Goal: Task Accomplishment & Management: Complete application form

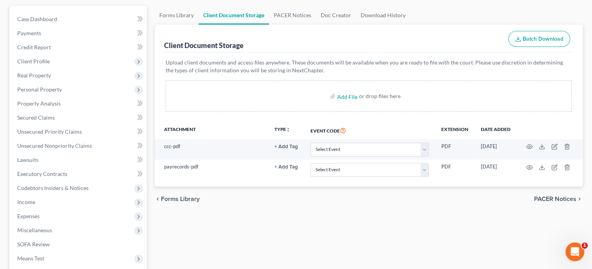
select select "19"
click option "Employee Income Records" at bounding box center [0, 0] width 0 height 0
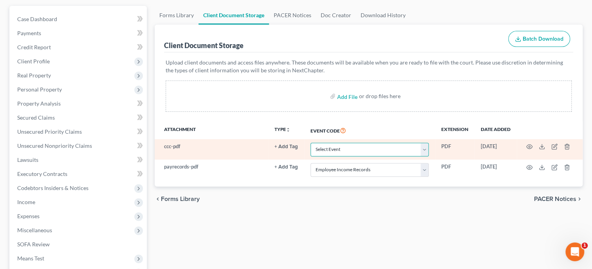
select select "5"
click option "Certificate of Credit Counseling" at bounding box center [0, 0] width 0 height 0
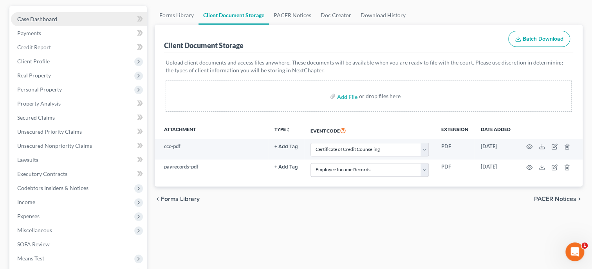
click at [45, 13] on link "Case Dashboard" at bounding box center [79, 19] width 136 height 14
select select "10"
select select "6"
select select "0"
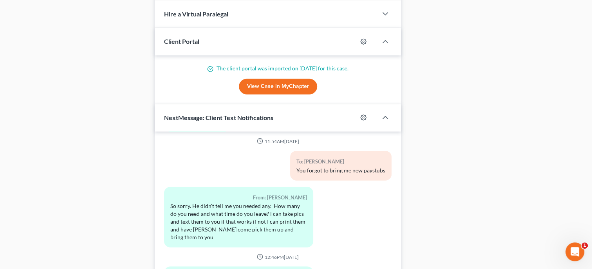
scroll to position [718, 0]
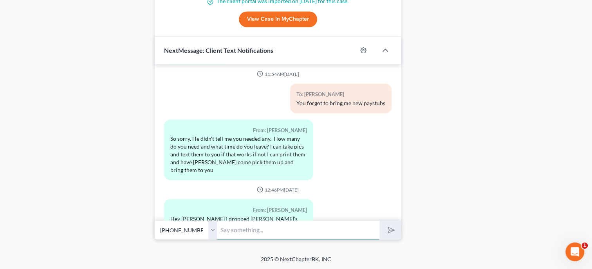
click at [290, 236] on input "text" at bounding box center [298, 229] width 162 height 19
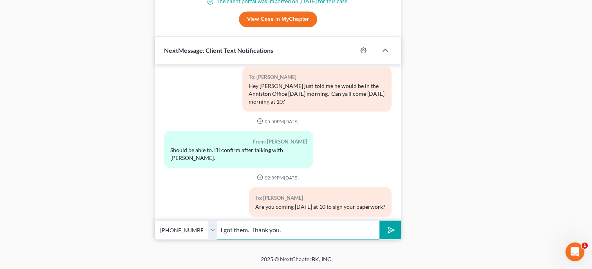
scroll to position [1117, 0]
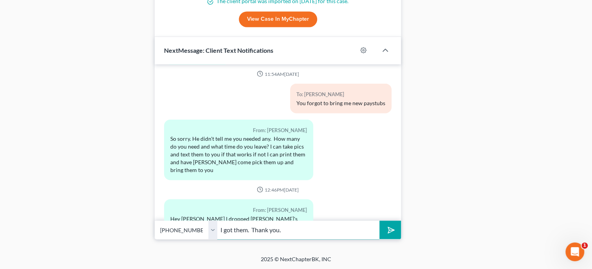
type input "I got them. Thank you."
click at [383, 228] on button "submit" at bounding box center [390, 230] width 22 height 18
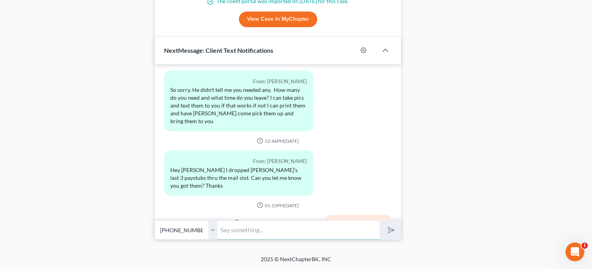
click at [339, 228] on input "text" at bounding box center [298, 229] width 162 height 19
type input "D"
type input "I think the only other thing I need is 24 and 23 taxes. If you will drop them o…"
click at [379, 221] on button "submit" at bounding box center [390, 230] width 22 height 18
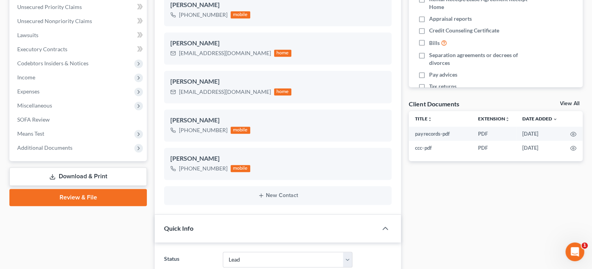
scroll to position [0, 0]
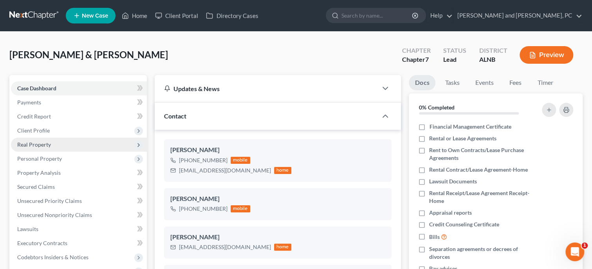
click at [78, 142] on span "Real Property" at bounding box center [79, 145] width 136 height 14
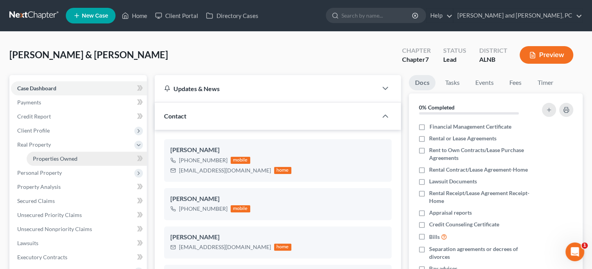
click at [80, 155] on link "Properties Owned" at bounding box center [87, 159] width 120 height 14
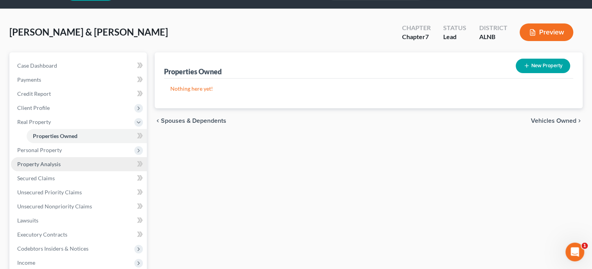
scroll to position [161, 0]
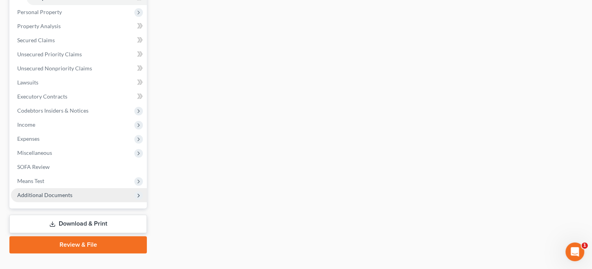
click at [55, 195] on span "Additional Documents" at bounding box center [44, 195] width 55 height 7
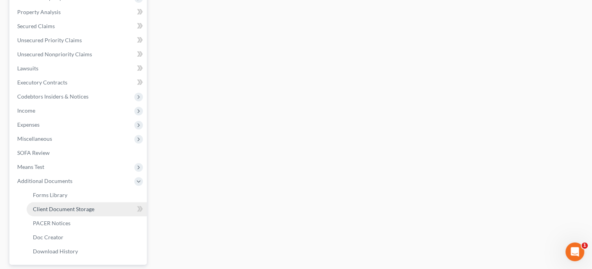
click at [71, 212] on span "Client Document Storage" at bounding box center [63, 209] width 61 height 7
select select "5"
select select "19"
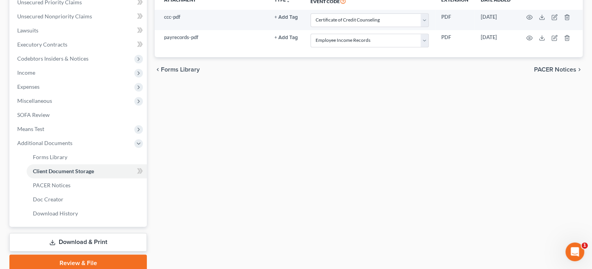
scroll to position [201, 0]
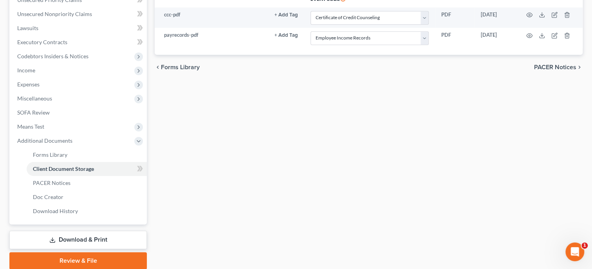
click at [81, 260] on link "Review & File" at bounding box center [77, 260] width 137 height 17
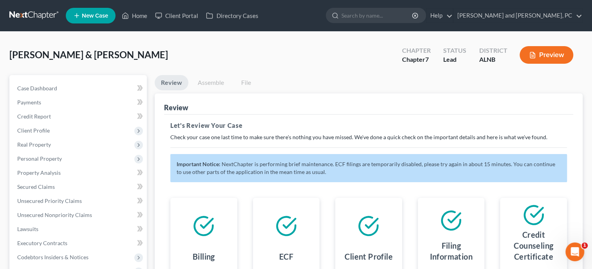
click at [210, 85] on link "Assemble" at bounding box center [210, 82] width 39 height 15
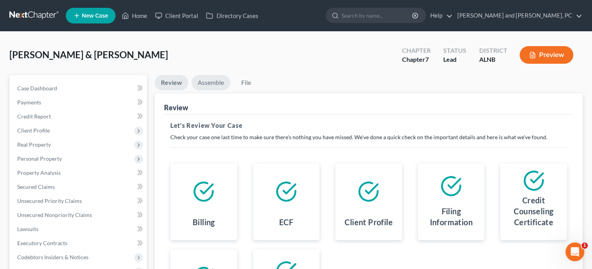
click at [218, 84] on link "Assemble" at bounding box center [210, 82] width 39 height 15
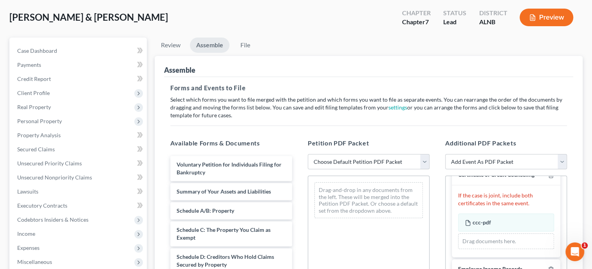
scroll to position [80, 0]
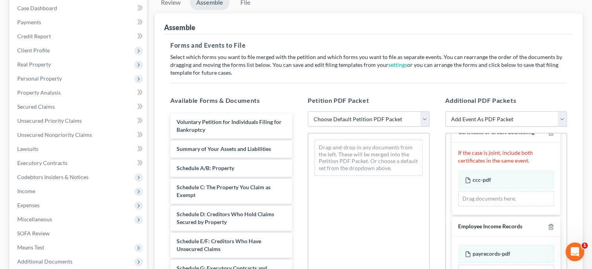
select select "0"
click option "Complete Bankruptcy Petition (all forms and schedules)" at bounding box center [0, 0] width 0 height 0
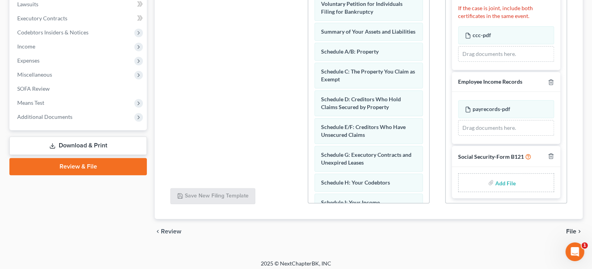
scroll to position [229, 0]
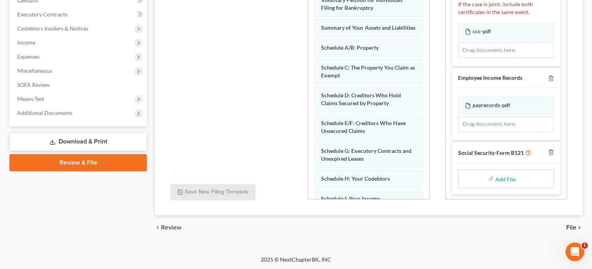
click at [507, 177] on input "file" at bounding box center [504, 179] width 19 height 14
type input "C:\fakepath\ssnstatement.pdf"
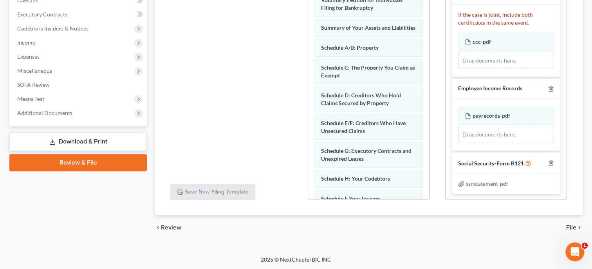
click at [570, 227] on span "File" at bounding box center [571, 228] width 10 height 6
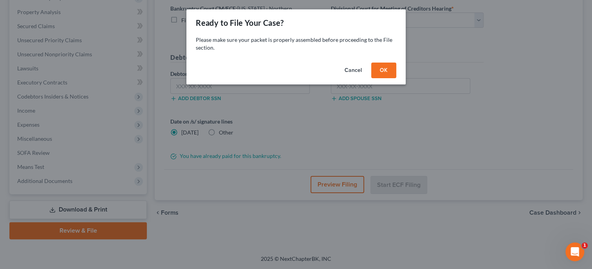
scroll to position [160, 0]
click at [386, 69] on button "OK" at bounding box center [383, 71] width 25 height 16
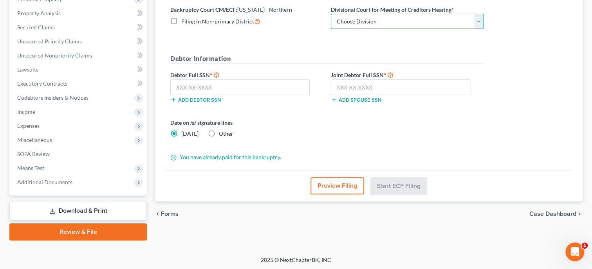
select select "0"
click option "Anniston" at bounding box center [0, 0] width 0 height 0
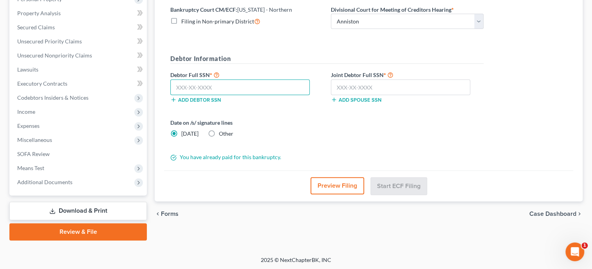
click at [247, 85] on input "text" at bounding box center [239, 87] width 139 height 16
type input "422-86-6285"
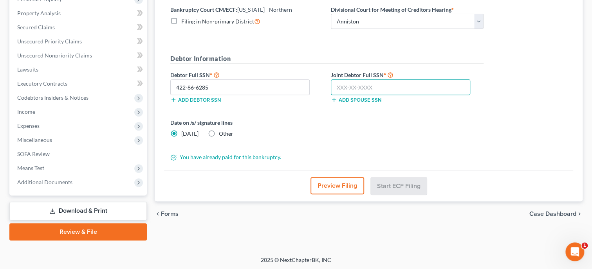
click at [334, 83] on input "text" at bounding box center [400, 87] width 139 height 16
type input "418-94-6844"
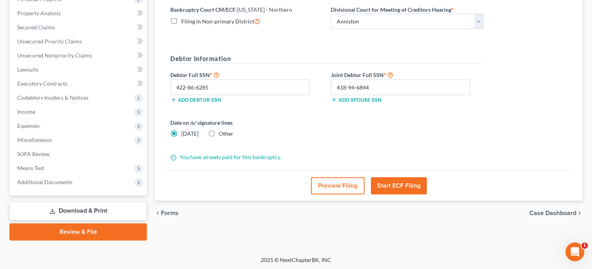
click at [391, 182] on button "Start ECF Filing" at bounding box center [399, 185] width 56 height 17
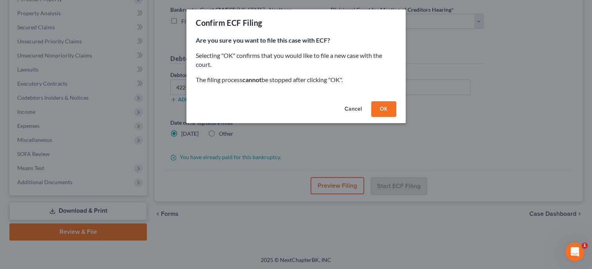
click at [383, 108] on button "OK" at bounding box center [383, 109] width 25 height 16
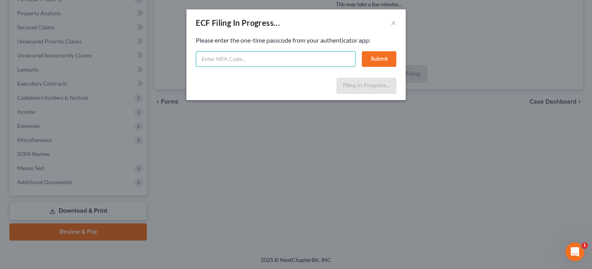
click at [223, 63] on input "text" at bounding box center [276, 59] width 160 height 16
type input "136911"
click at [364, 56] on button "Submit" at bounding box center [379, 59] width 34 height 16
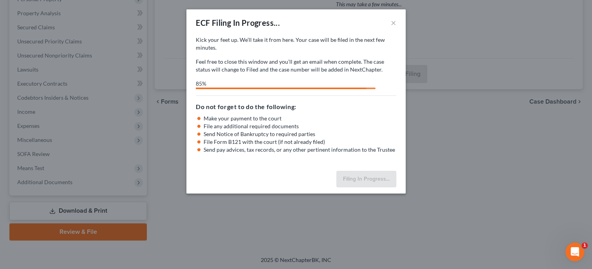
select select "0"
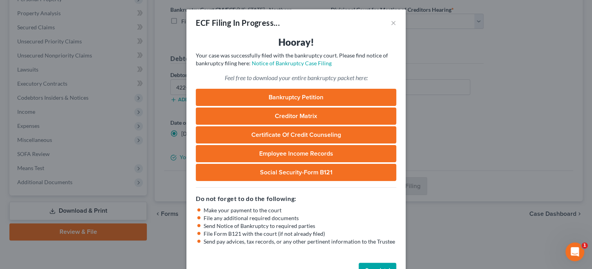
scroll to position [25, 0]
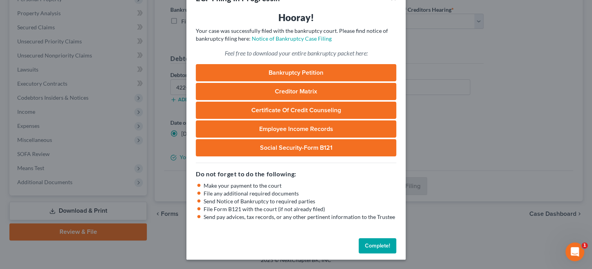
click at [377, 246] on button "Complete!" at bounding box center [378, 246] width 38 height 16
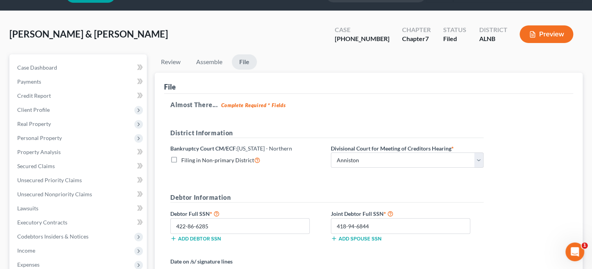
scroll to position [0, 0]
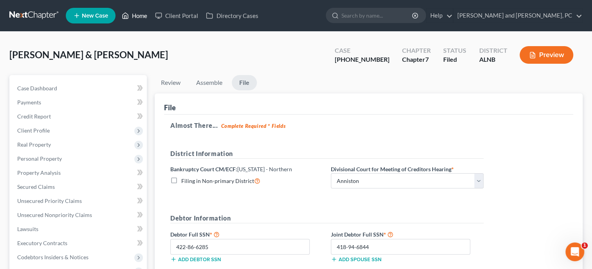
click at [140, 17] on link "Home" at bounding box center [134, 16] width 33 height 14
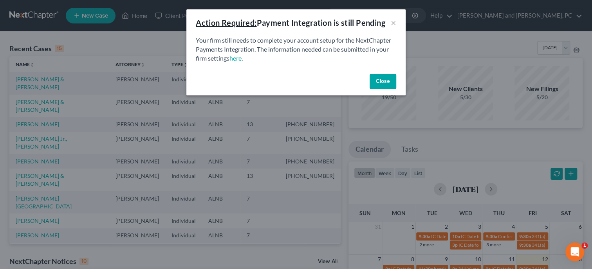
click at [382, 80] on button "Close" at bounding box center [382, 82] width 27 height 16
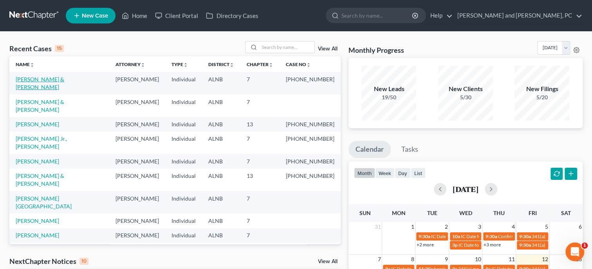
click at [25, 78] on link "Romano, Ronald & Sharoon" at bounding box center [40, 83] width 49 height 14
select select "6"
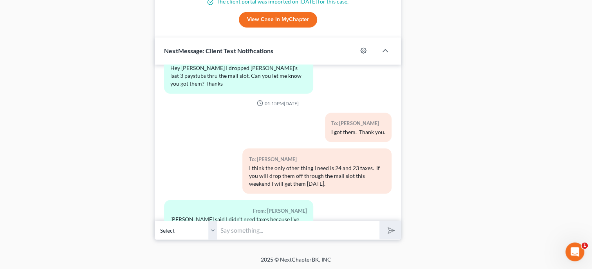
scroll to position [718, 0]
click at [230, 233] on input "text" at bounding box center [298, 229] width 162 height 19
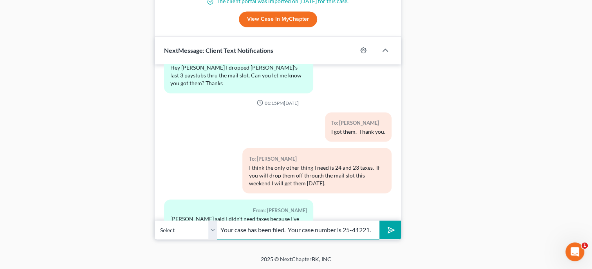
scroll to position [0, 0]
type input "Your case has been filed. Your case number is 25-41221."
click at [379, 221] on button "submit" at bounding box center [390, 230] width 22 height 18
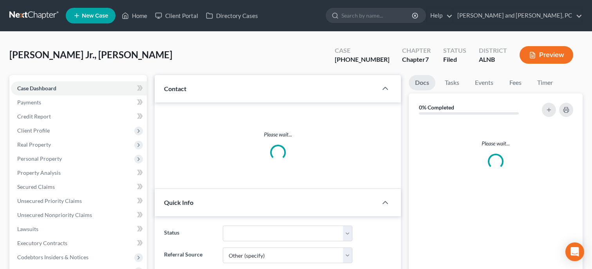
select select "6"
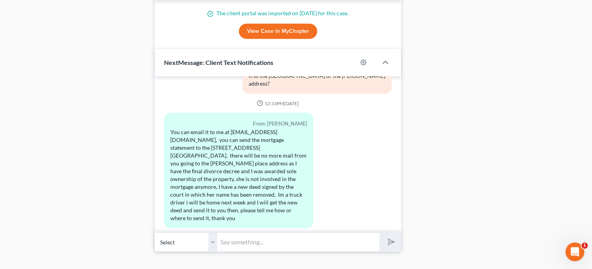
scroll to position [804, 0]
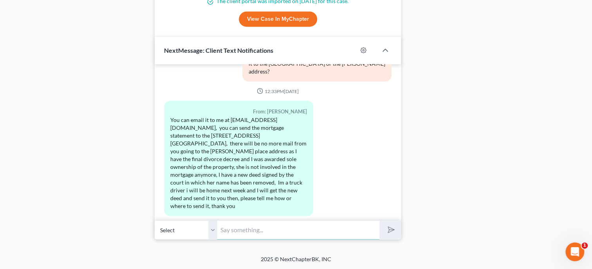
click at [256, 230] on input "text" at bounding box center [298, 229] width 162 height 19
type input "lol. I will email the pages you need to sign and I will mail the statement to t…"
click at [379, 221] on button "submit" at bounding box center [390, 230] width 22 height 18
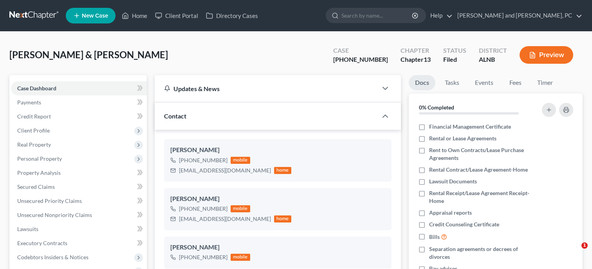
select select "6"
select select "0"
